Goal: Transaction & Acquisition: Book appointment/travel/reservation

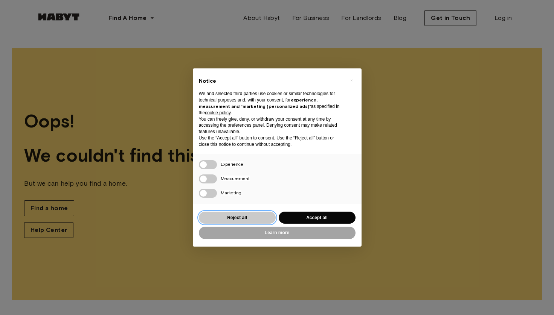
click at [245, 217] on button "Reject all" at bounding box center [237, 218] width 77 height 12
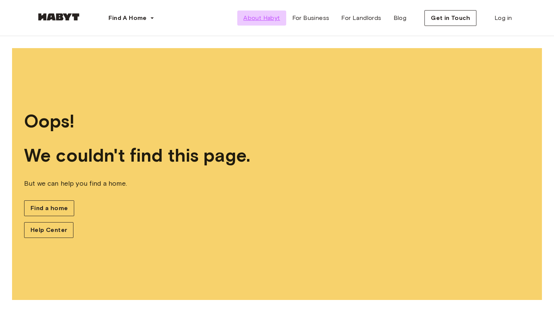
click at [260, 20] on span "About Habyt" at bounding box center [261, 18] width 37 height 9
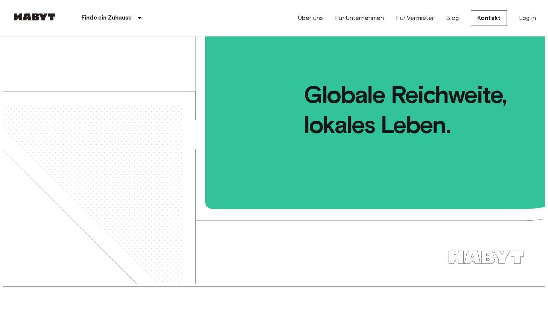
click at [34, 21] on link at bounding box center [34, 18] width 45 height 10
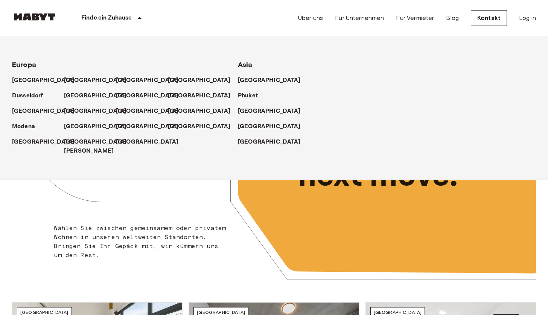
click at [116, 26] on div "Finde ein Zuhause" at bounding box center [112, 18] width 111 height 36
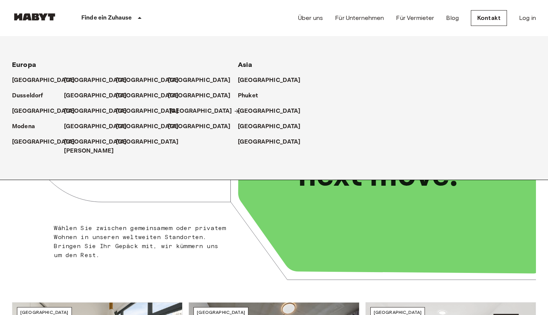
click at [171, 110] on p "[GEOGRAPHIC_DATA]" at bounding box center [200, 111] width 63 height 9
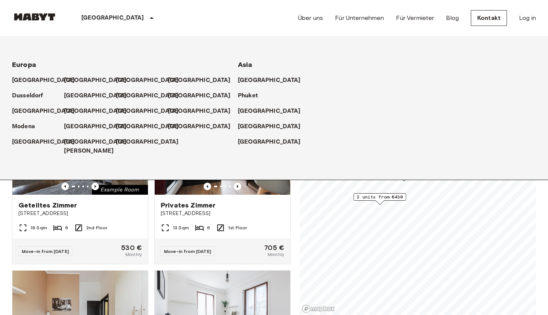
click at [147, 18] on icon at bounding box center [151, 18] width 9 height 9
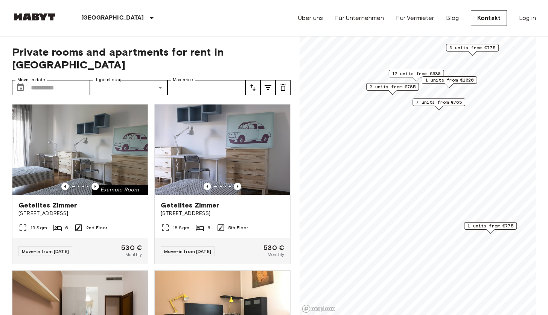
click at [443, 82] on span "1 units from €1020" at bounding box center [449, 80] width 49 height 7
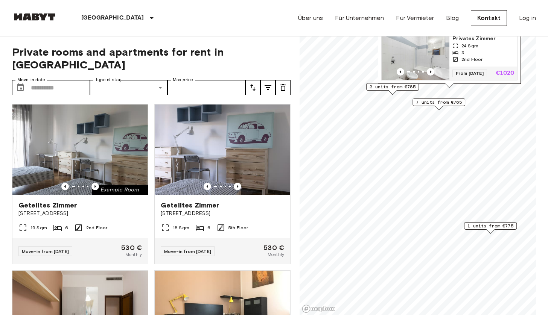
click at [418, 51] on img "Map marker" at bounding box center [416, 57] width 68 height 45
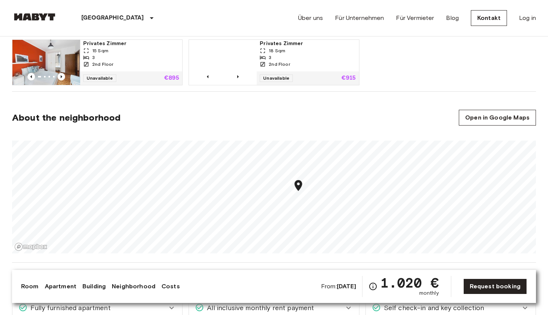
scroll to position [602, 0]
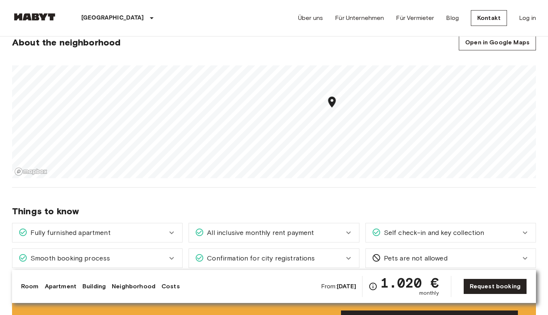
click at [338, 286] on b "[DATE]" at bounding box center [346, 286] width 19 height 7
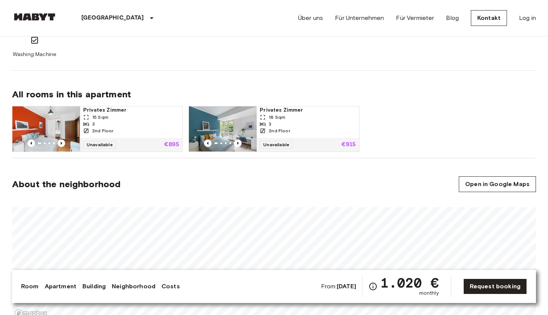
scroll to position [0, 0]
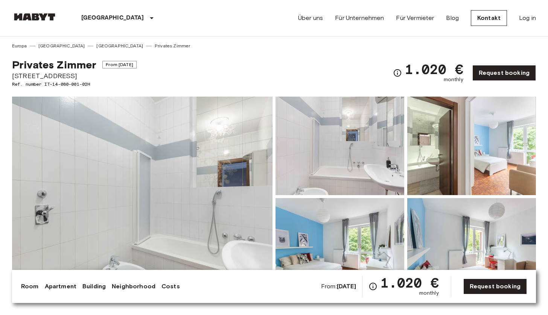
click at [338, 286] on b "[DATE]" at bounding box center [346, 286] width 19 height 7
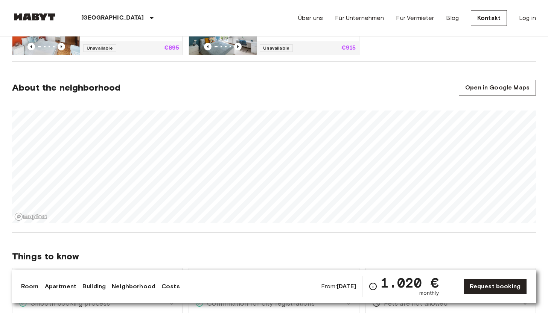
scroll to position [708, 0]
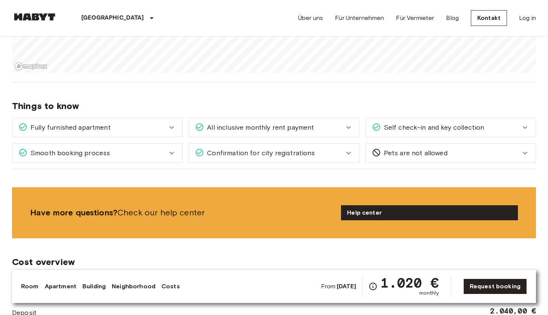
click at [166, 151] on div "Smooth booking process" at bounding box center [92, 153] width 149 height 10
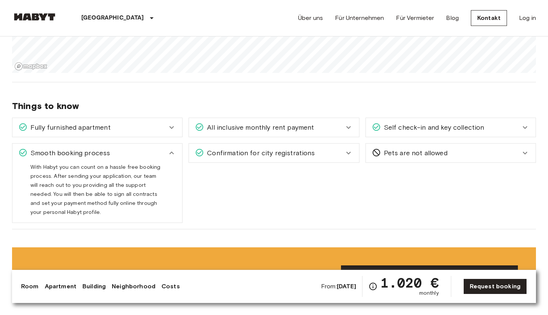
click at [174, 120] on div "Fully furnished apartment" at bounding box center [97, 127] width 170 height 19
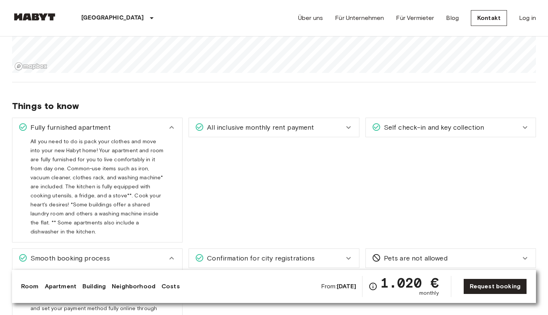
click at [240, 123] on span "All inclusive monthly rent payment" at bounding box center [259, 128] width 110 height 10
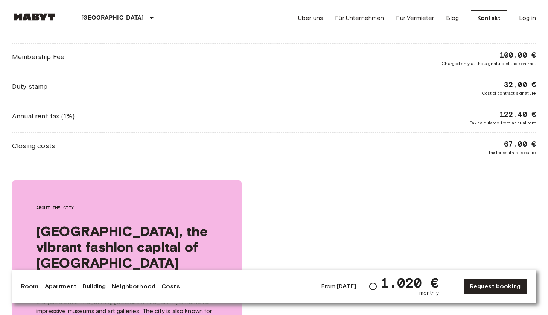
scroll to position [1235, 0]
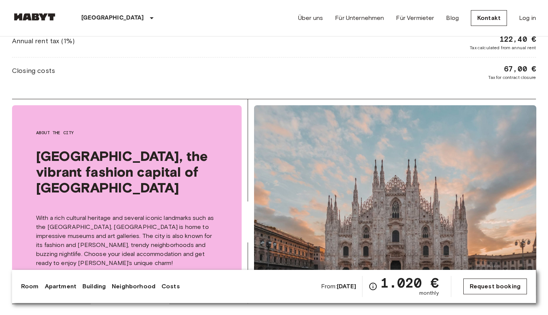
click at [483, 286] on link "Request booking" at bounding box center [495, 287] width 64 height 16
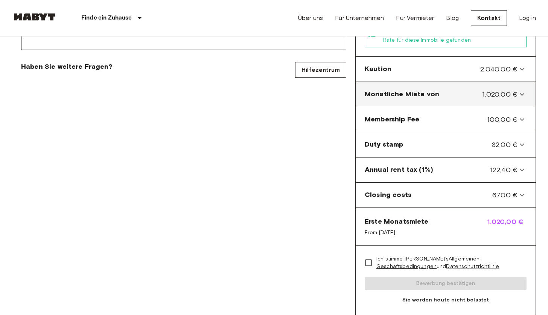
scroll to position [226, 0]
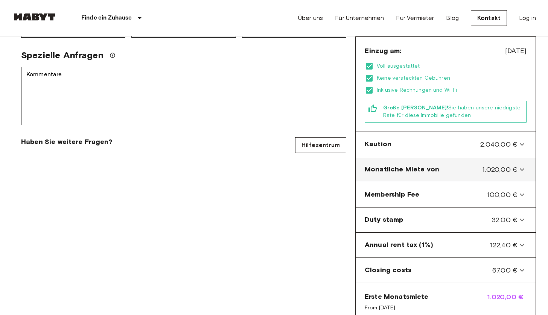
click at [445, 165] on div "Monatliche Miete von 1.020,00 €" at bounding box center [441, 170] width 153 height 10
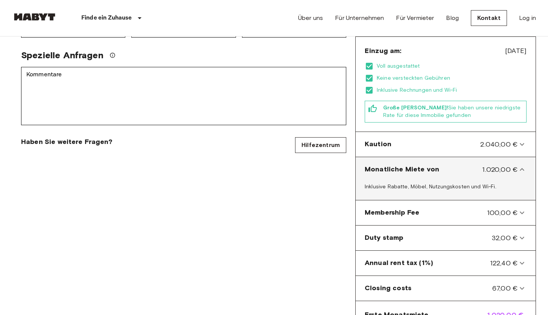
click at [445, 165] on div "Monatliche Miete von 1.020,00 €" at bounding box center [441, 170] width 153 height 10
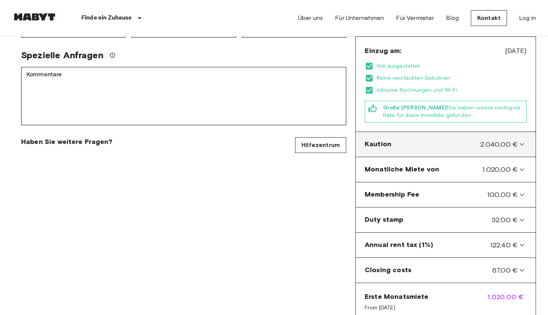
click at [445, 140] on div "Kaution 2.040,00 €" at bounding box center [441, 145] width 153 height 10
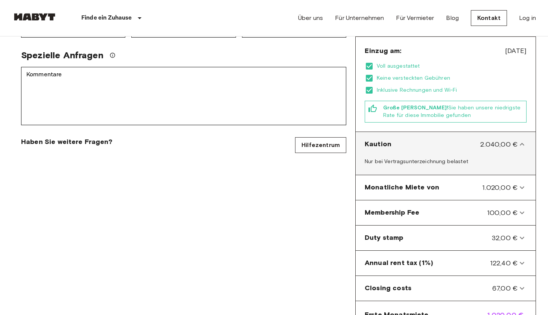
click at [445, 140] on div "Kaution 2.040,00 €" at bounding box center [441, 145] width 153 height 10
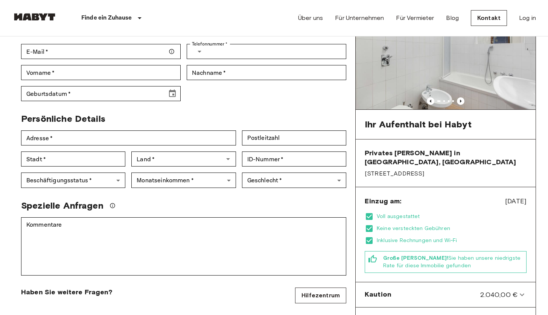
scroll to position [0, 0]
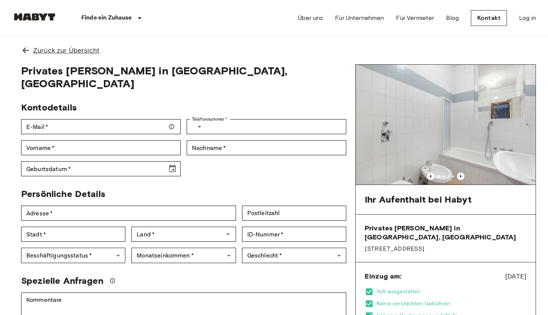
click at [70, 55] on span "Zurück zur Übersicht" at bounding box center [66, 51] width 66 height 10
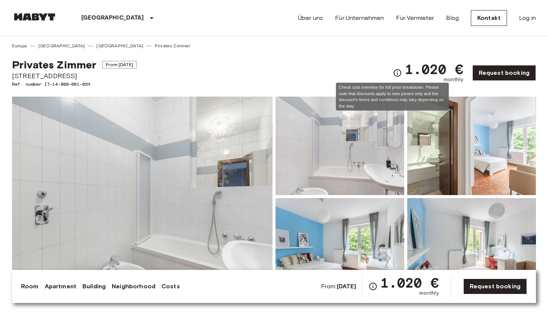
click at [393, 75] on icon "Check cost overview for full price breakdown. Please note that discounts apply …" at bounding box center [397, 73] width 9 height 9
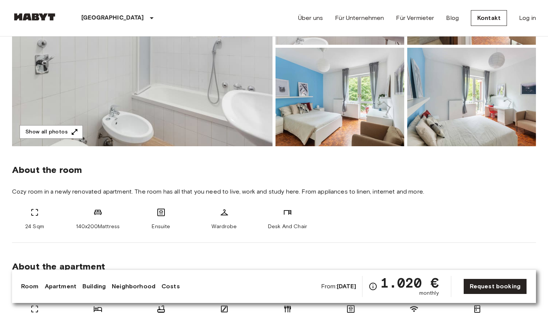
click at [181, 88] on img at bounding box center [142, 46] width 261 height 200
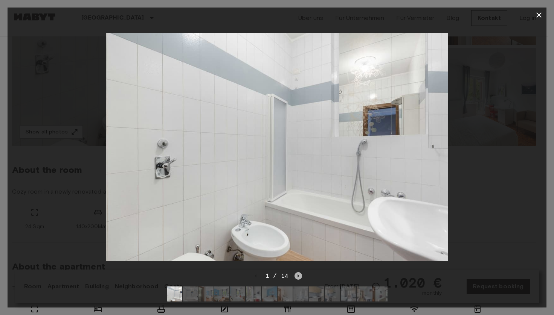
click at [298, 273] on icon "Next image" at bounding box center [298, 277] width 8 height 8
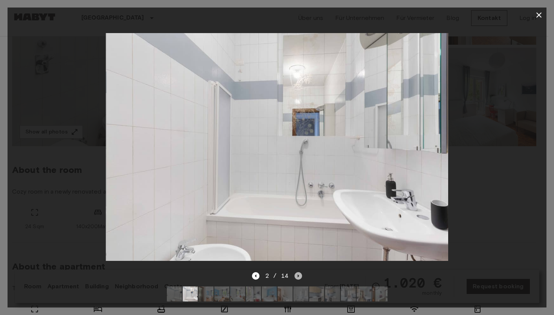
click at [298, 273] on icon "Next image" at bounding box center [298, 277] width 8 height 8
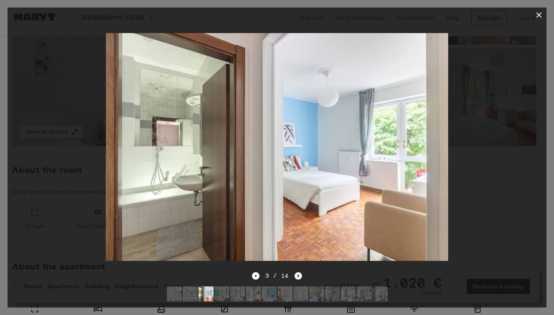
click at [298, 273] on icon "Next image" at bounding box center [298, 277] width 8 height 8
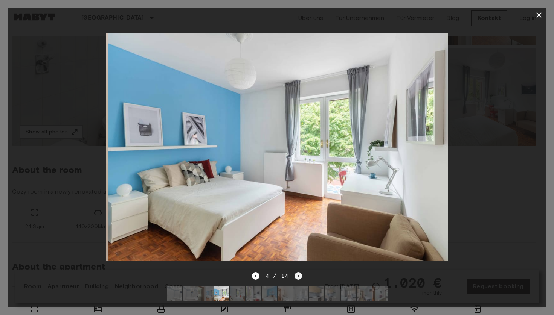
click at [298, 273] on icon "Next image" at bounding box center [298, 277] width 8 height 8
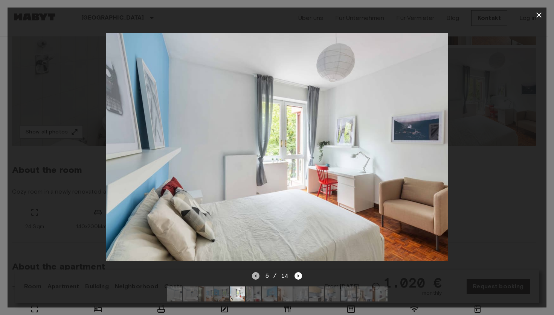
click at [259, 273] on icon "Previous image" at bounding box center [256, 277] width 8 height 8
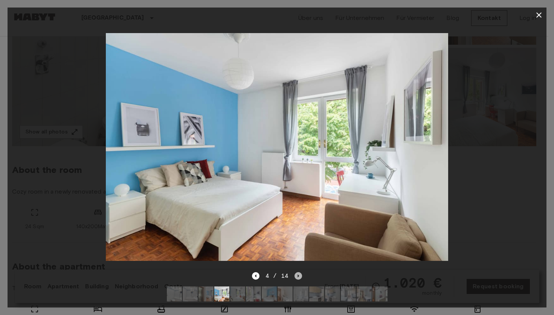
click at [299, 273] on icon "Next image" at bounding box center [298, 277] width 8 height 8
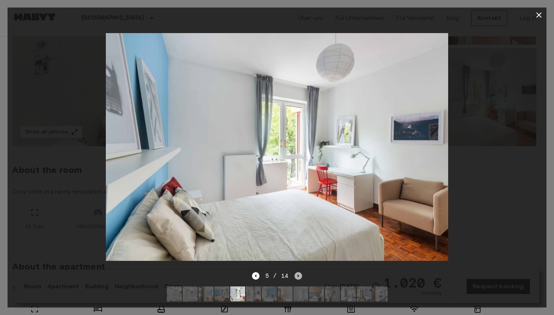
click at [299, 273] on icon "Next image" at bounding box center [298, 277] width 8 height 8
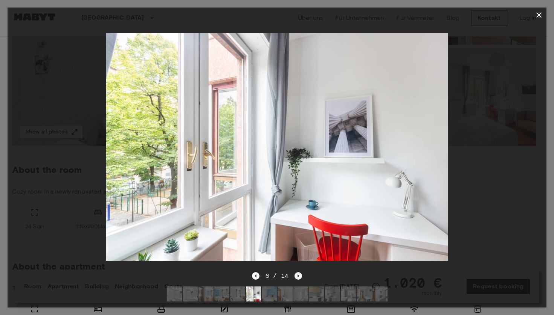
click at [299, 273] on icon "Next image" at bounding box center [298, 277] width 8 height 8
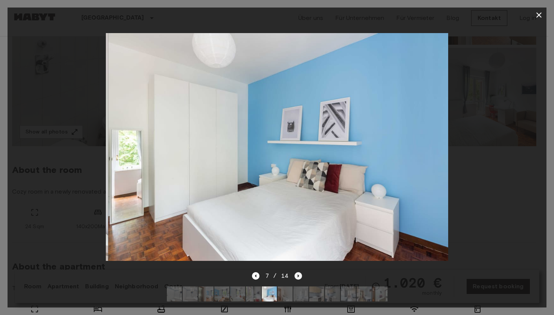
click at [299, 273] on icon "Next image" at bounding box center [298, 277] width 8 height 8
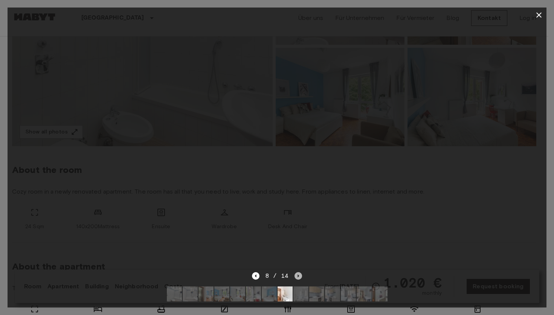
click at [299, 273] on icon "Next image" at bounding box center [298, 277] width 8 height 8
click at [299, 273] on icon "Next image" at bounding box center [300, 277] width 8 height 8
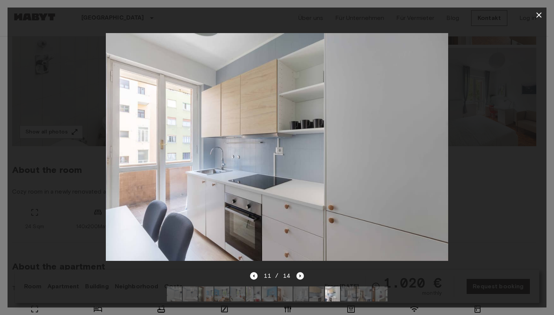
click at [299, 273] on icon "Next image" at bounding box center [300, 277] width 8 height 8
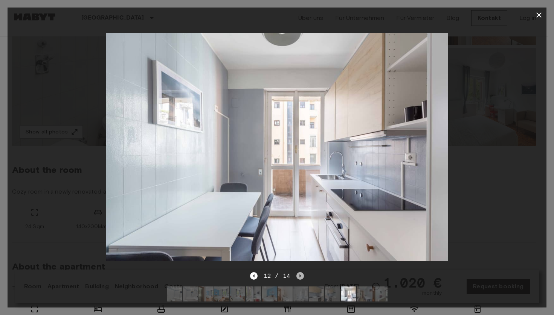
click at [299, 273] on icon "Next image" at bounding box center [300, 277] width 8 height 8
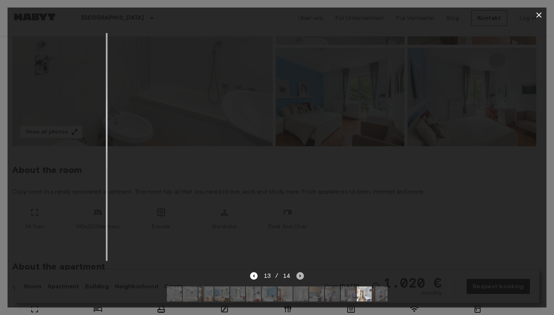
click at [299, 273] on icon "Next image" at bounding box center [300, 277] width 8 height 8
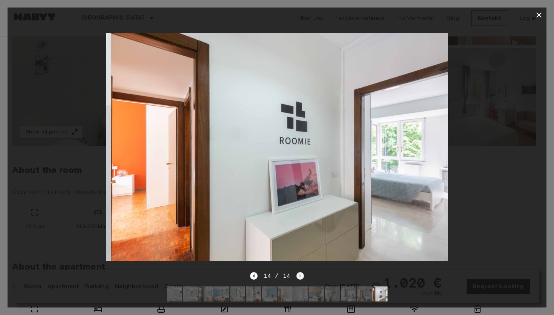
click at [299, 272] on div "14 / 14" at bounding box center [277, 276] width 54 height 9
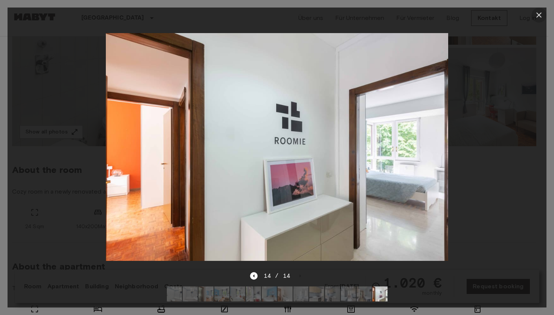
click at [541, 15] on icon "button" at bounding box center [538, 15] width 9 height 9
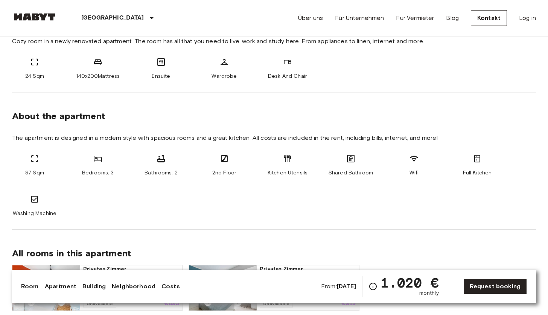
scroll to position [376, 0]
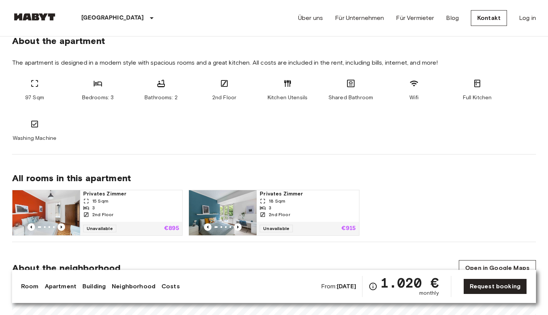
click at [337, 287] on b "[DATE]" at bounding box center [346, 286] width 19 height 7
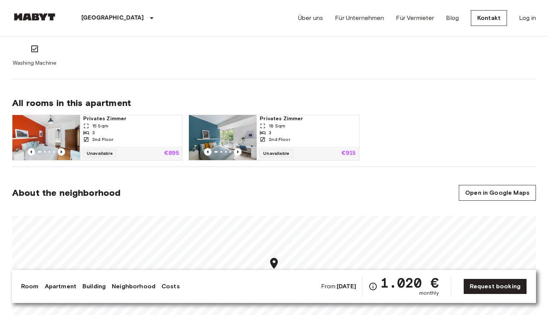
click at [30, 286] on link "Room" at bounding box center [30, 286] width 18 height 9
